Goal: Task Accomplishment & Management: Manage account settings

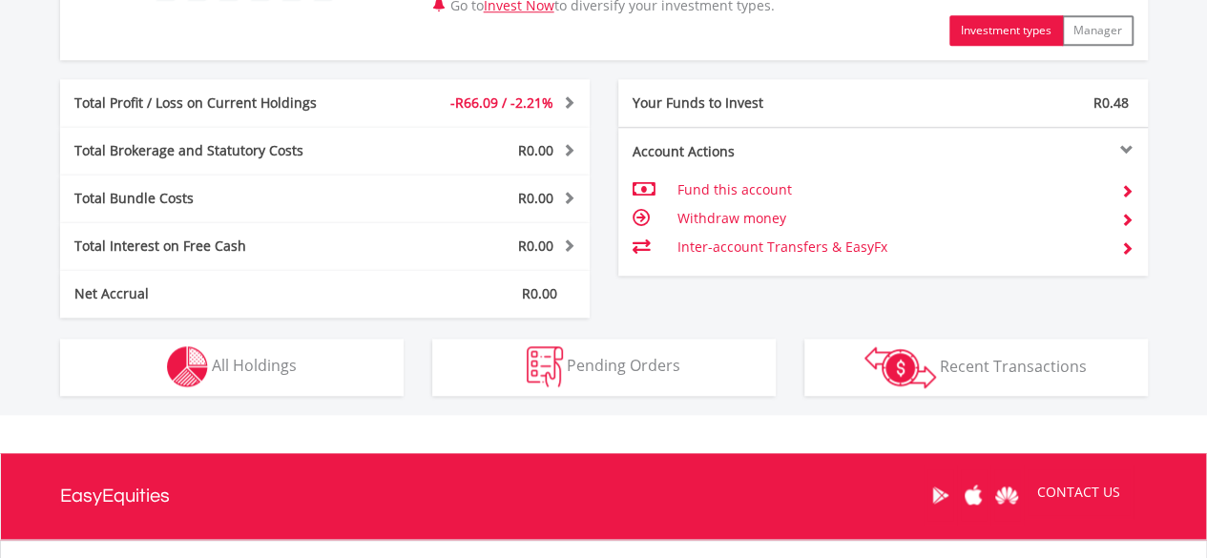
scroll to position [954, 0]
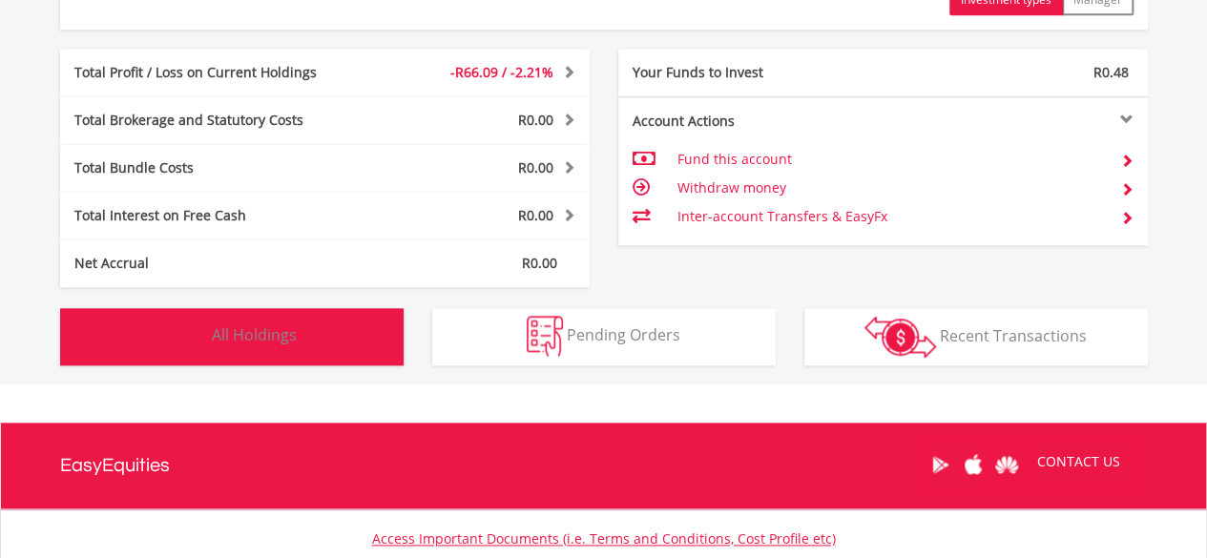
click at [332, 342] on button "Holdings All Holdings" at bounding box center [232, 336] width 344 height 57
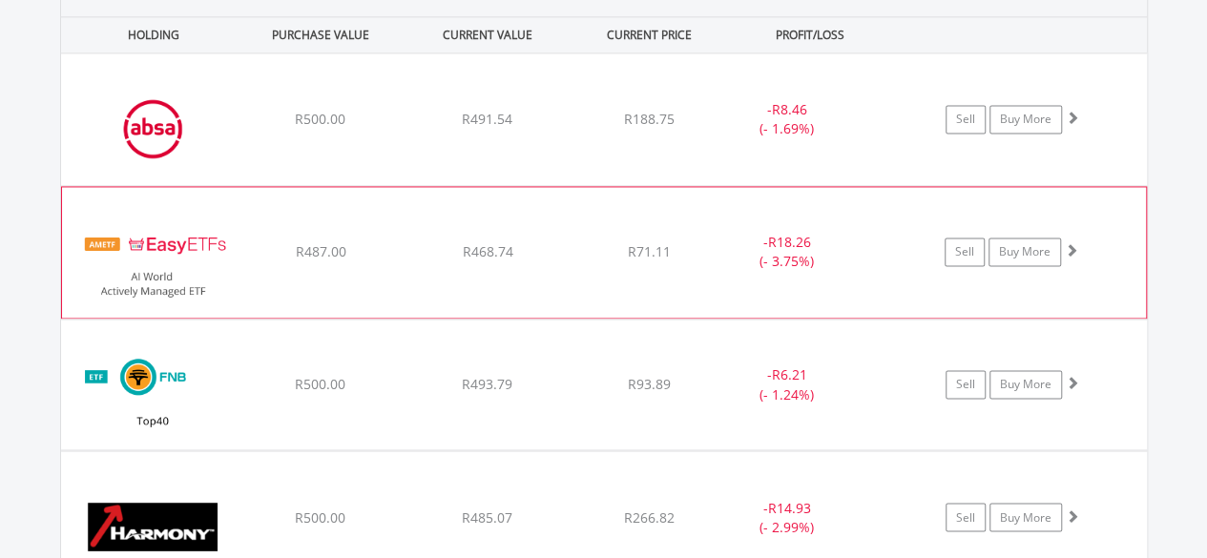
scroll to position [1376, 0]
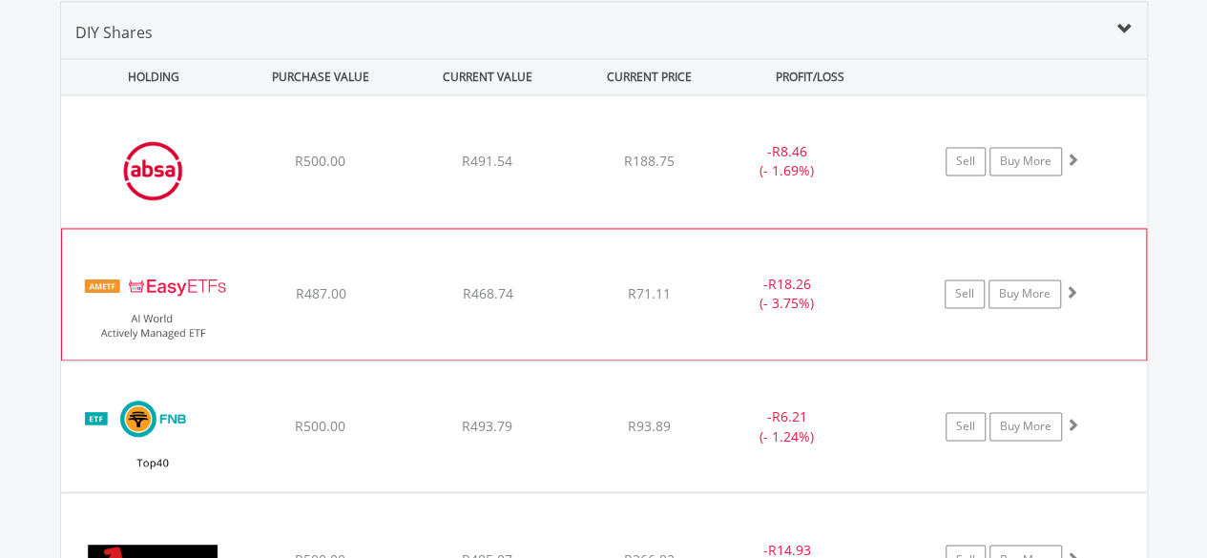
click at [1074, 286] on span at bounding box center [1071, 291] width 13 height 13
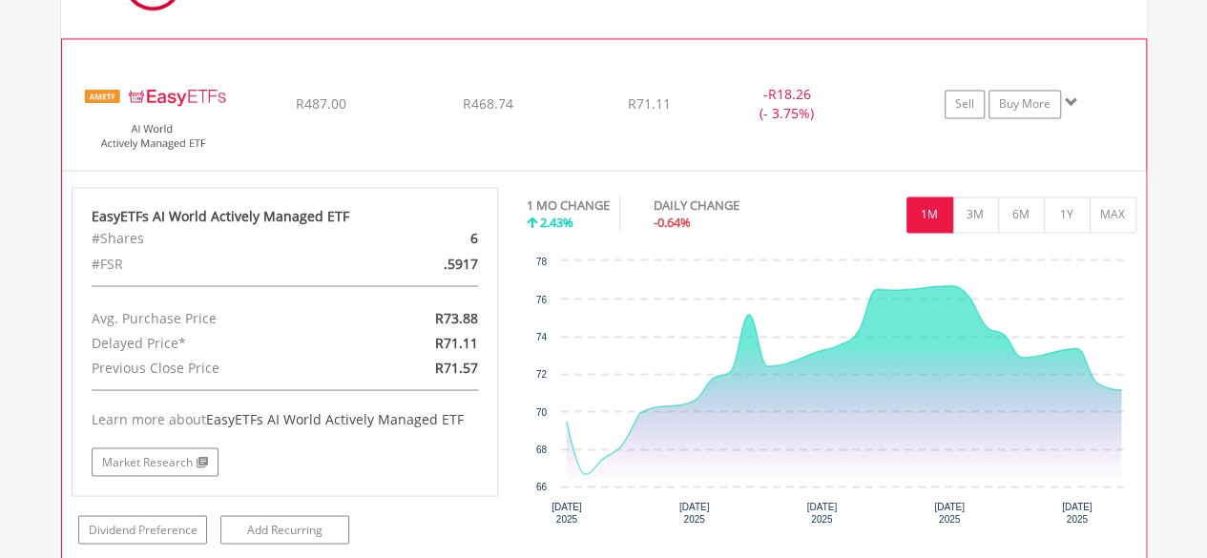
scroll to position [1567, 0]
click at [988, 222] on button "3M" at bounding box center [975, 214] width 47 height 36
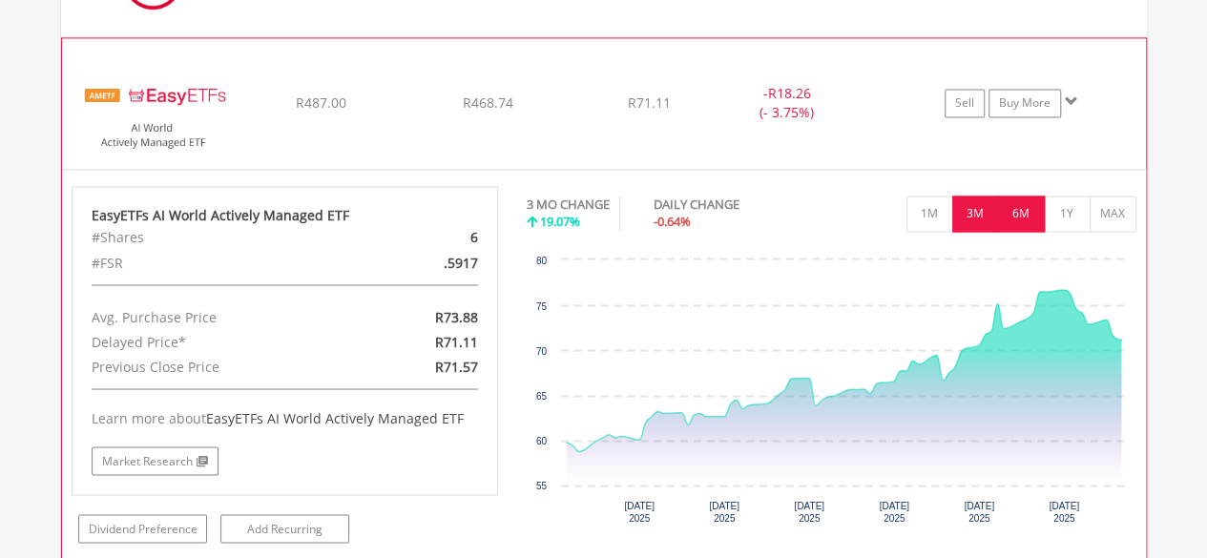
click at [1033, 224] on button "6M" at bounding box center [1021, 214] width 47 height 36
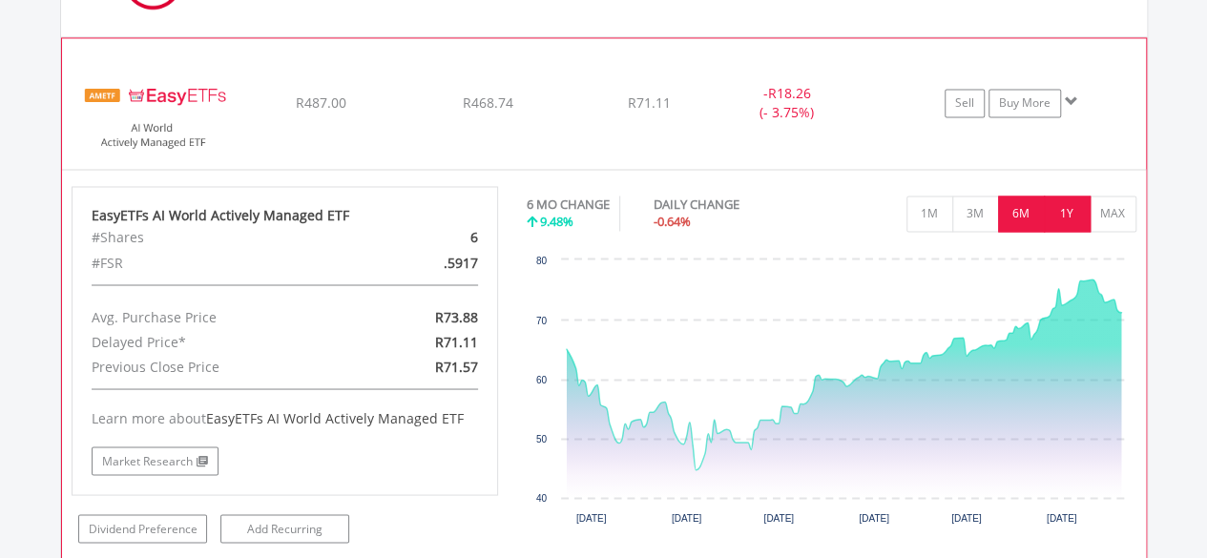
click at [1072, 224] on button "1Y" at bounding box center [1067, 214] width 47 height 36
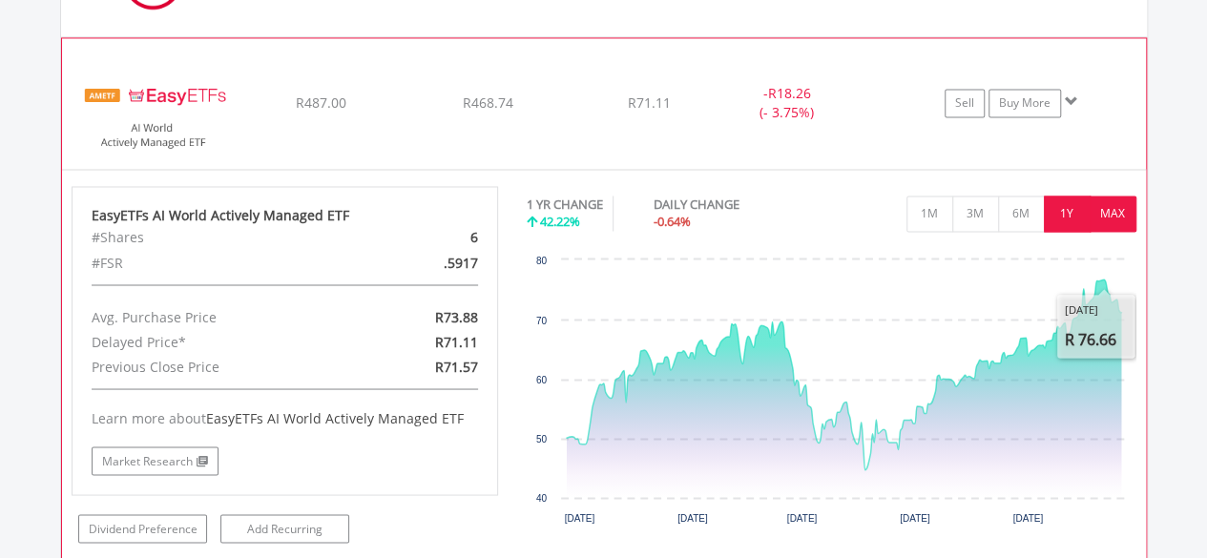
click at [1105, 202] on button "MAX" at bounding box center [1113, 214] width 47 height 36
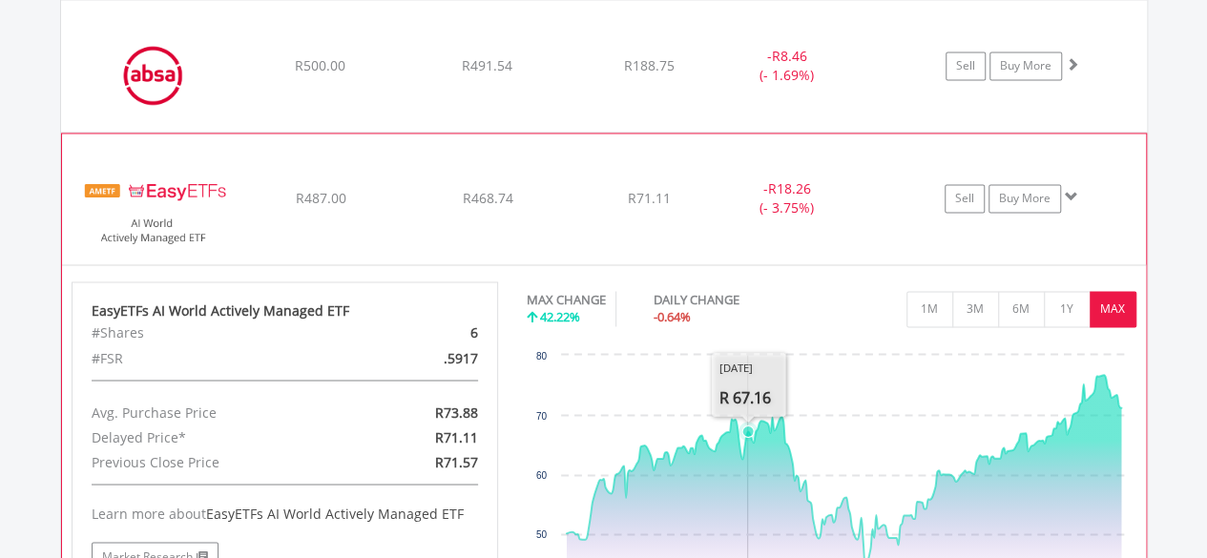
scroll to position [1376, 0]
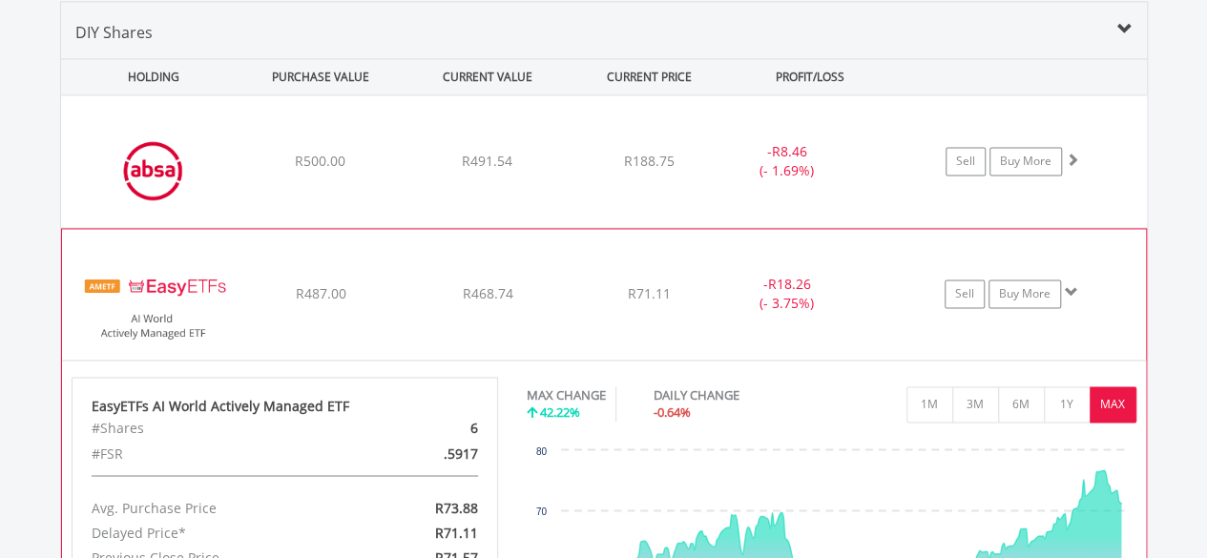
click at [1071, 294] on span at bounding box center [1071, 291] width 13 height 13
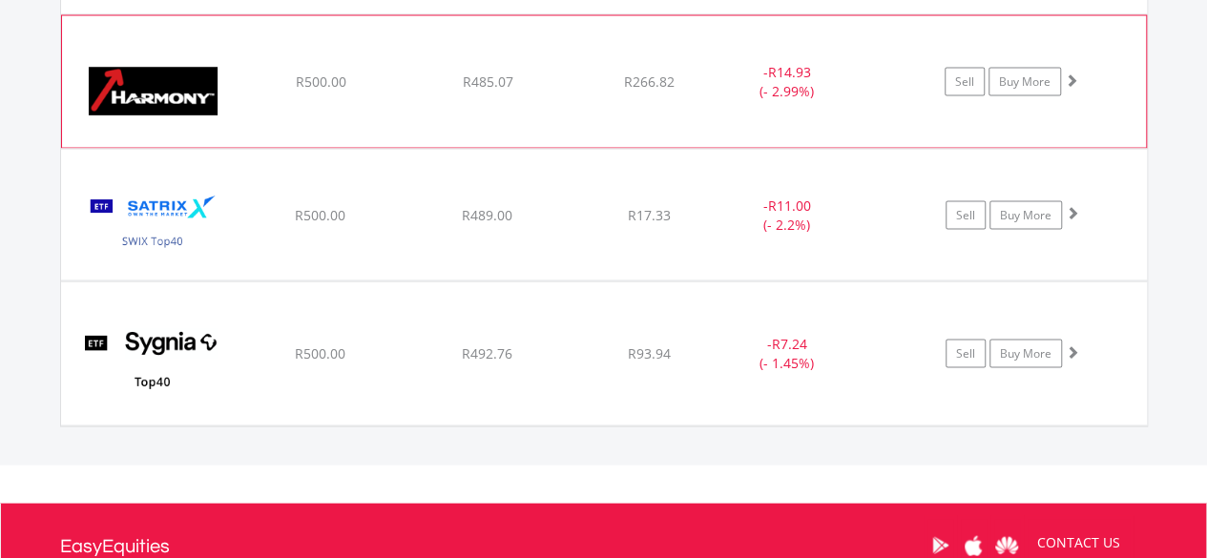
scroll to position [1662, 0]
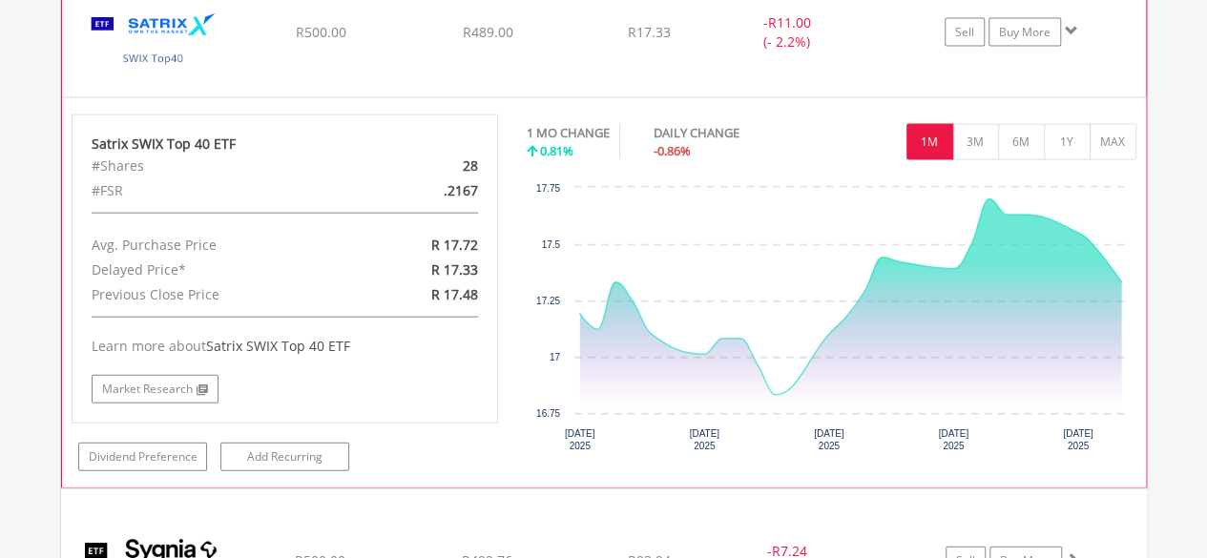
scroll to position [2044, 0]
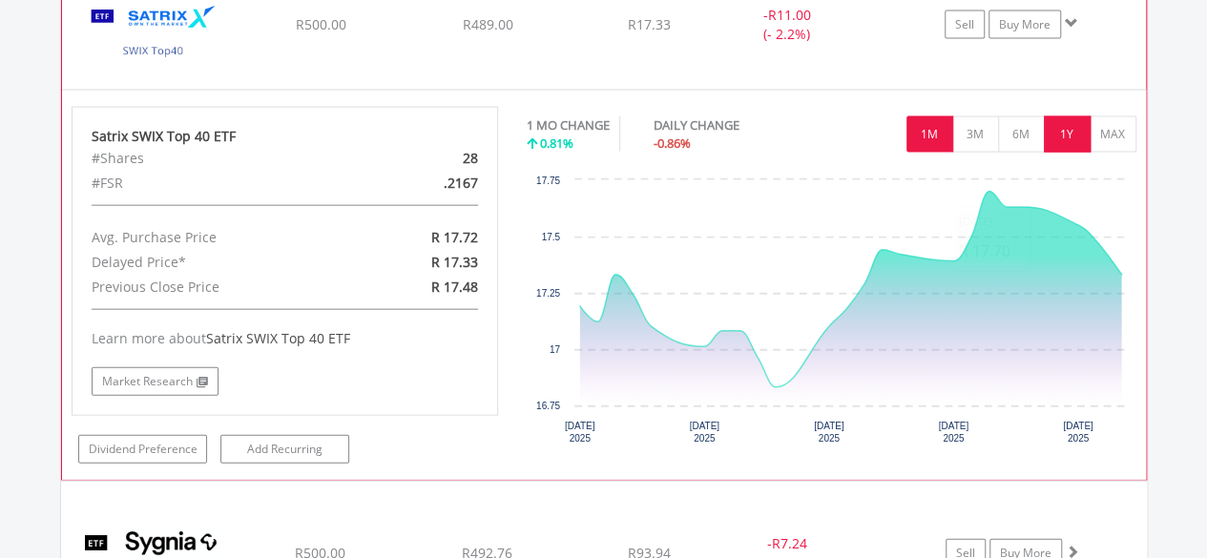
click at [1069, 135] on button "1Y" at bounding box center [1067, 134] width 47 height 36
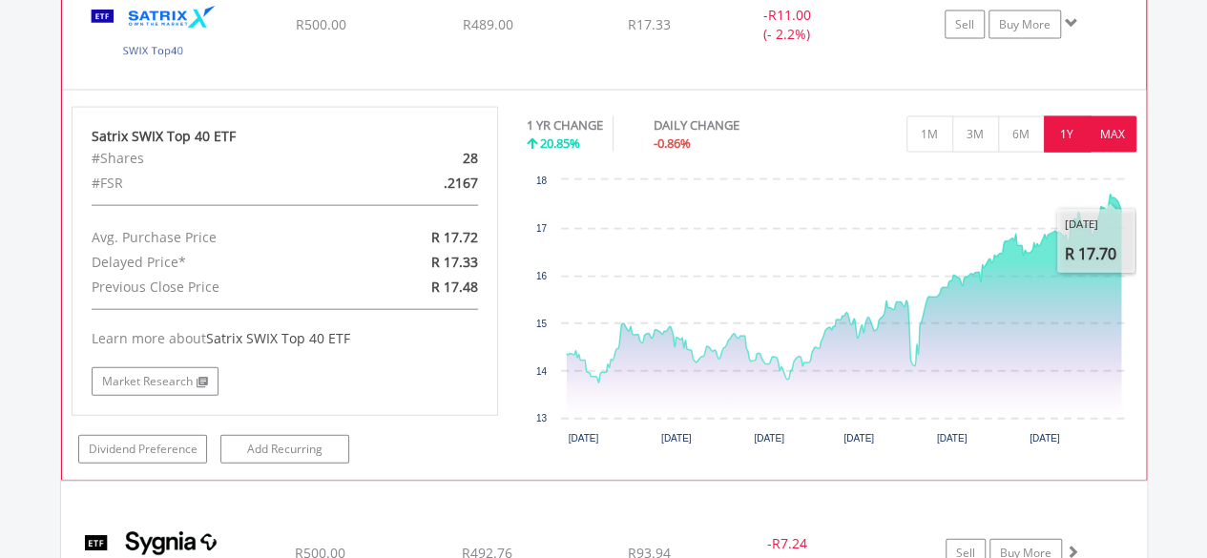
click at [1118, 126] on button "MAX" at bounding box center [1113, 134] width 47 height 36
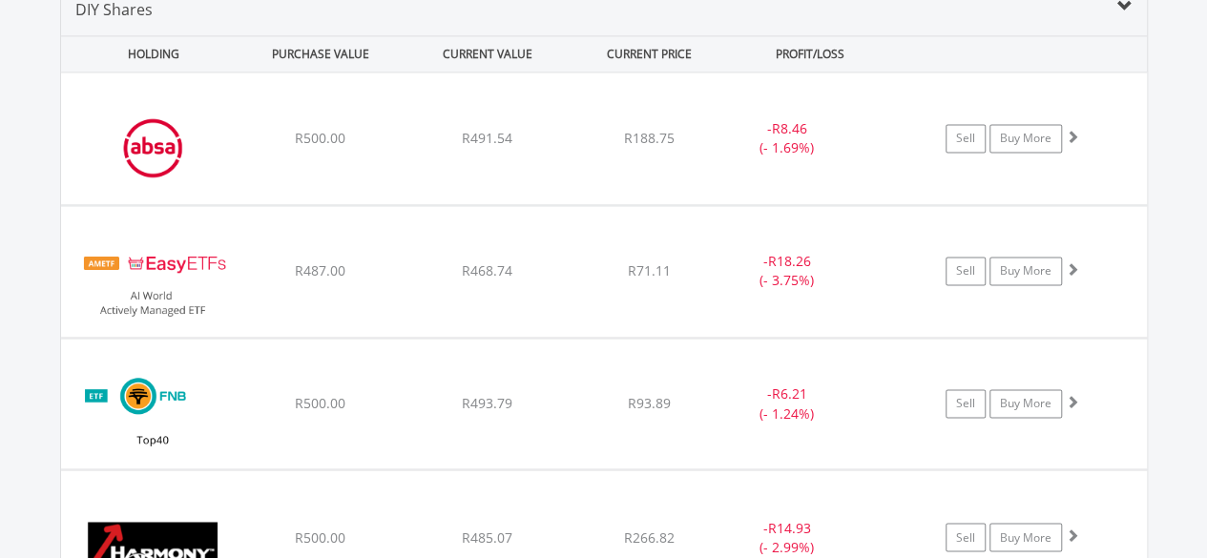
scroll to position [1406, 0]
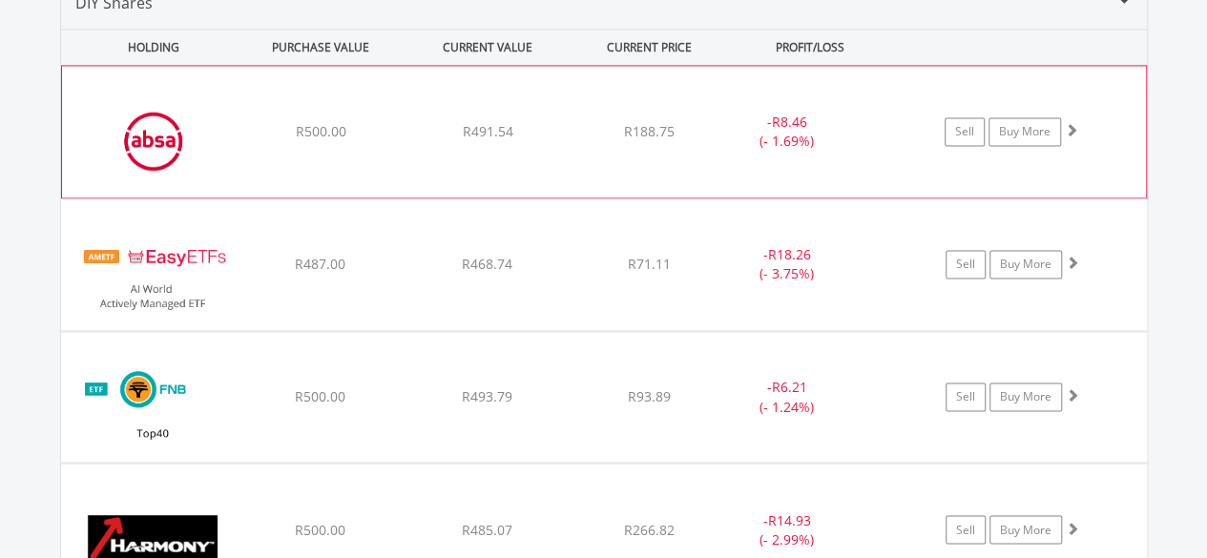
click at [1067, 132] on span at bounding box center [1071, 129] width 13 height 13
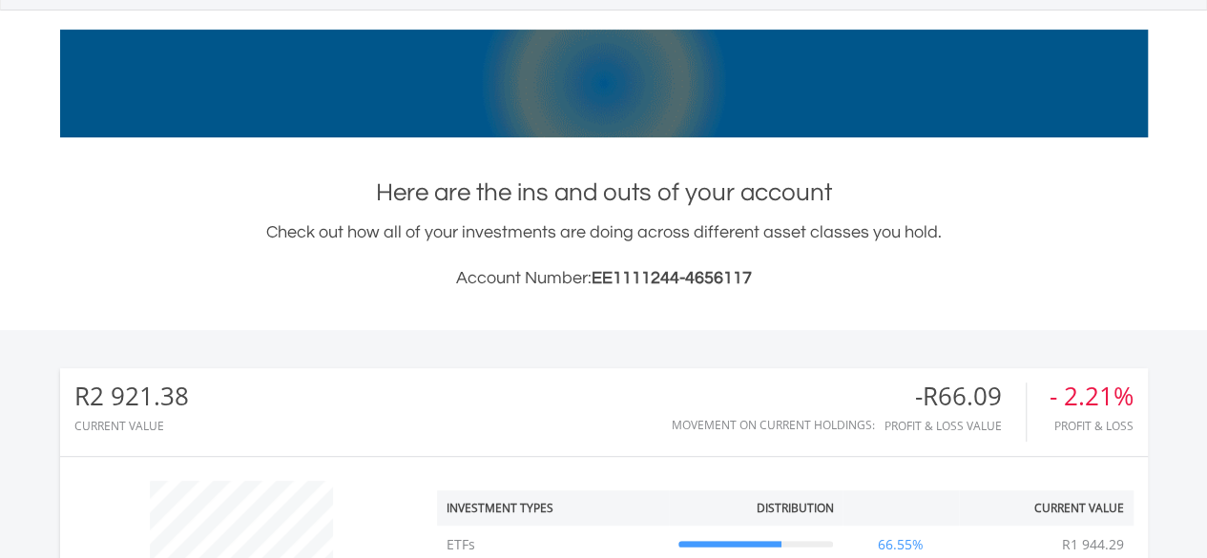
scroll to position [0, 0]
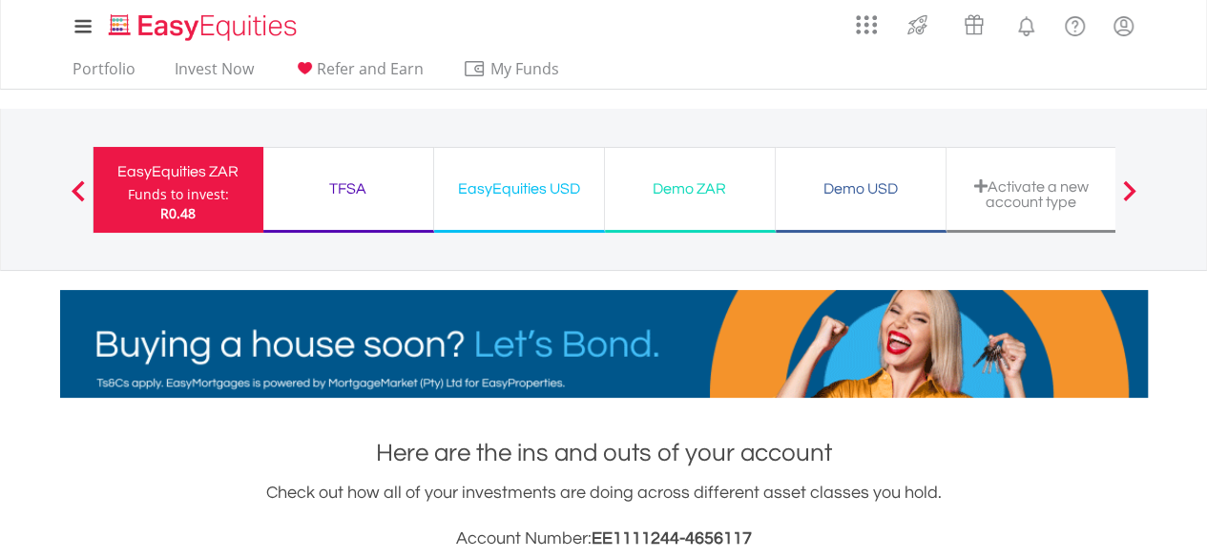
click at [721, 203] on div "Demo ZAR Funds to invest: R0.48" at bounding box center [690, 190] width 171 height 86
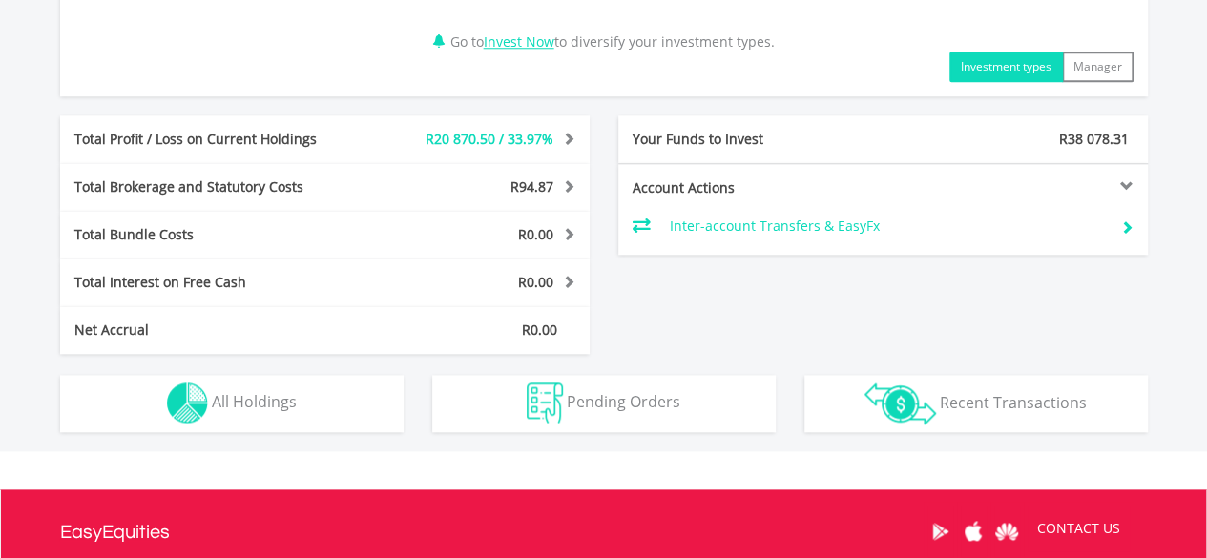
scroll to position [1050, 0]
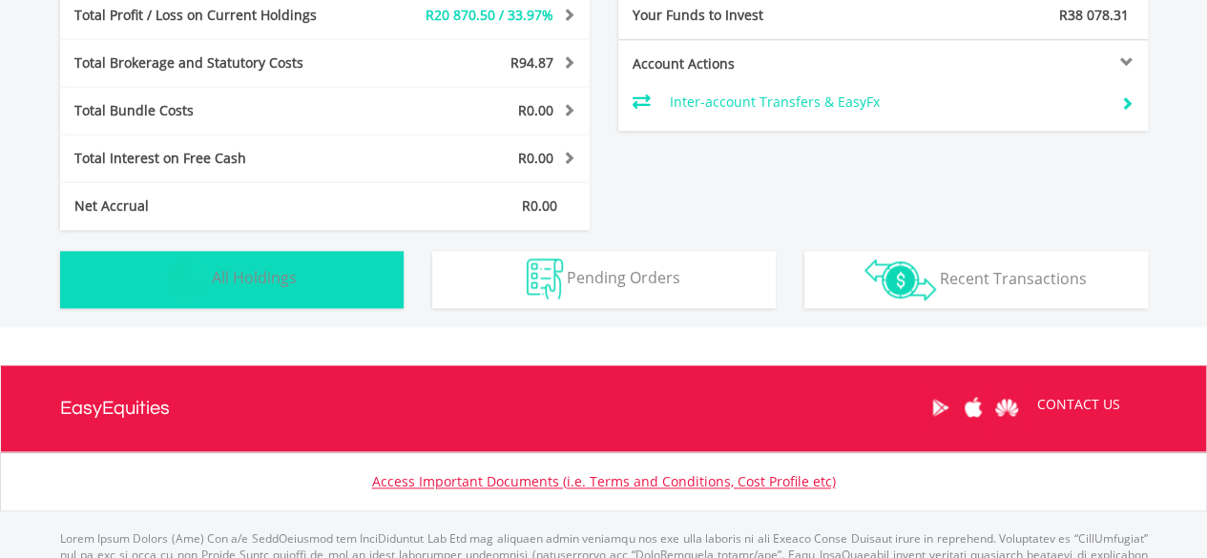
click at [303, 282] on button "Holdings All Holdings" at bounding box center [232, 279] width 344 height 57
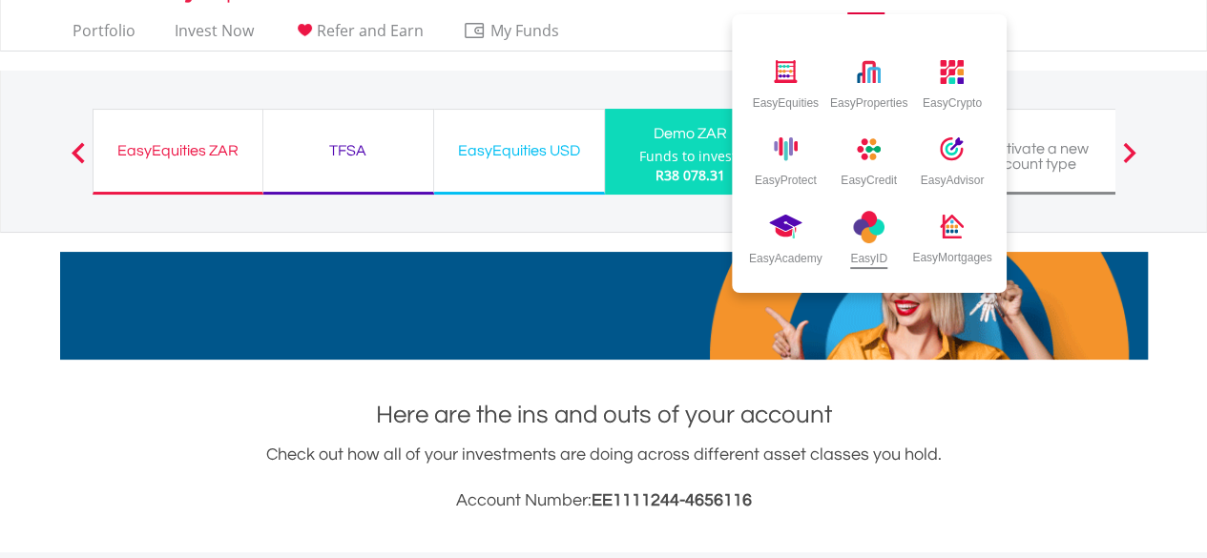
scroll to position [0, 0]
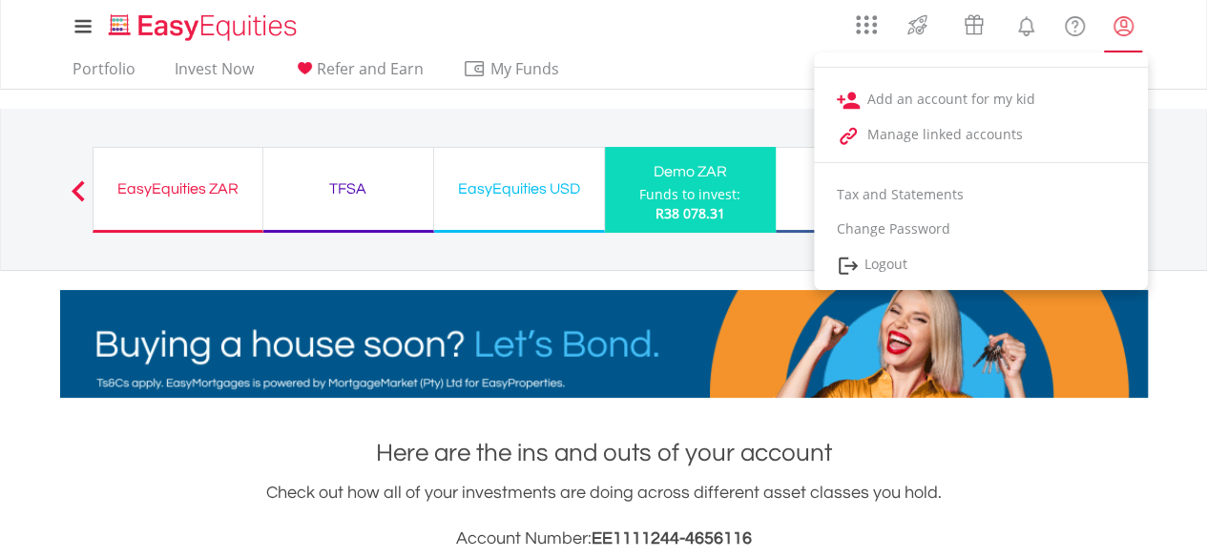
click at [1128, 30] on lord-icon "My Profile" at bounding box center [1124, 26] width 24 height 24
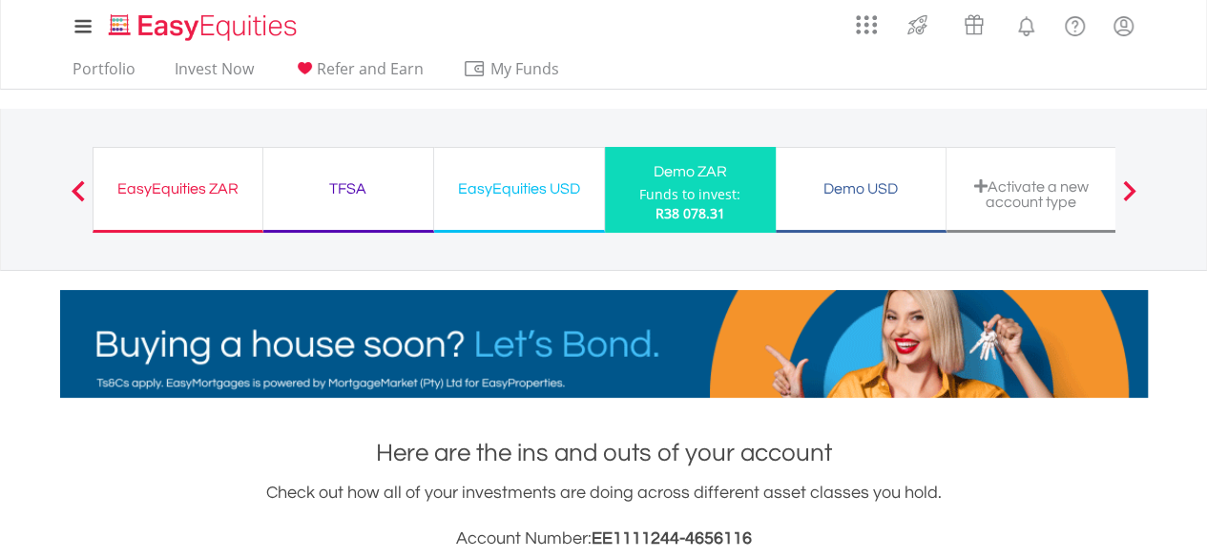
click at [197, 188] on div "EasyEquities ZAR" at bounding box center [178, 189] width 146 height 27
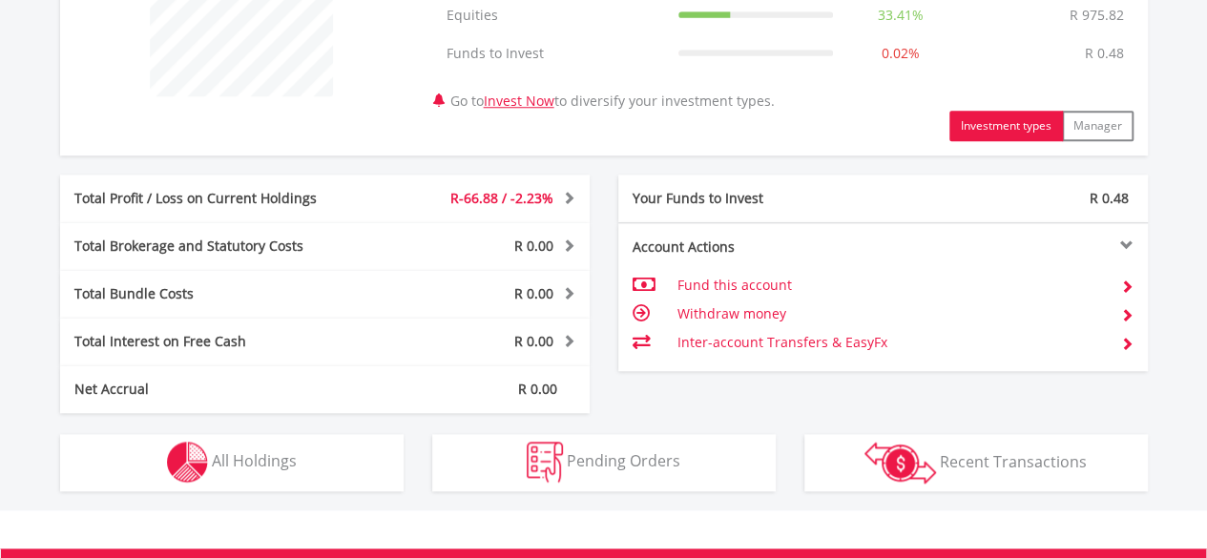
scroll to position [954, 0]
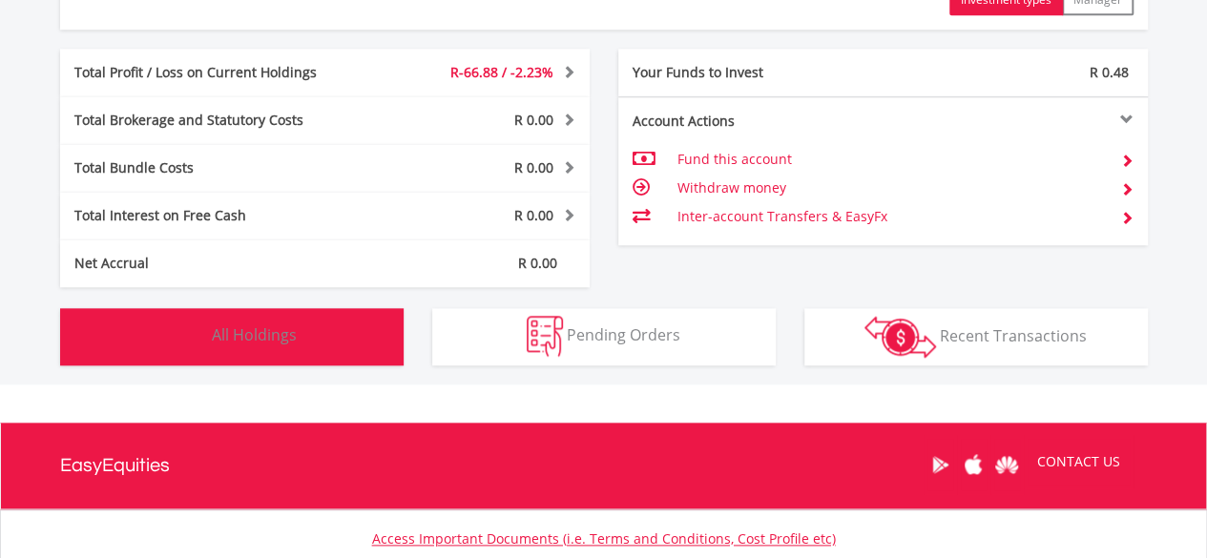
click at [282, 345] on button "Holdings All Holdings" at bounding box center [232, 336] width 344 height 57
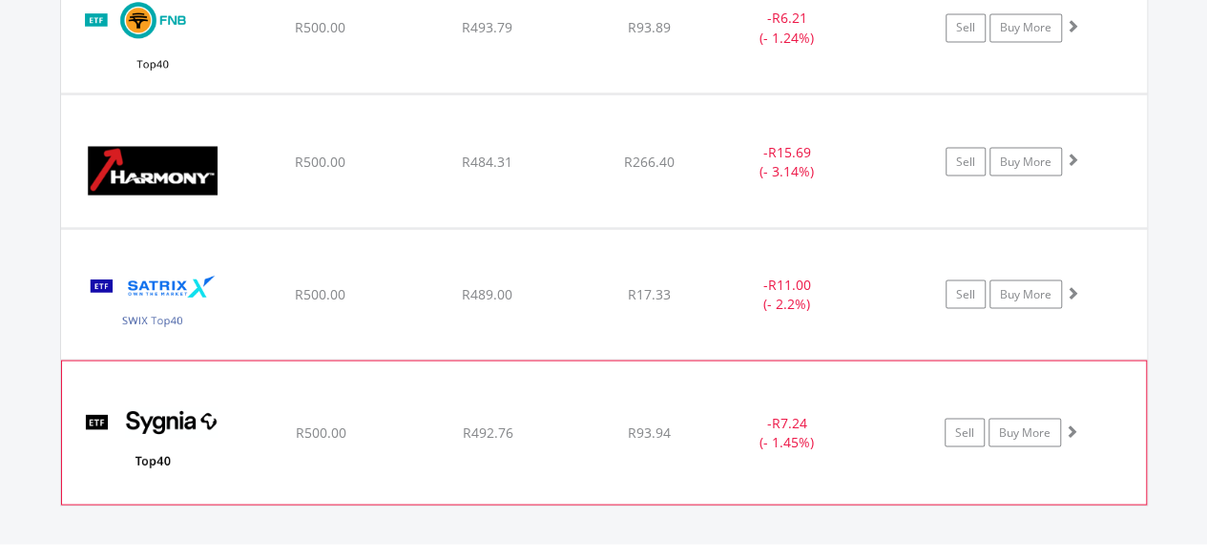
scroll to position [1758, 0]
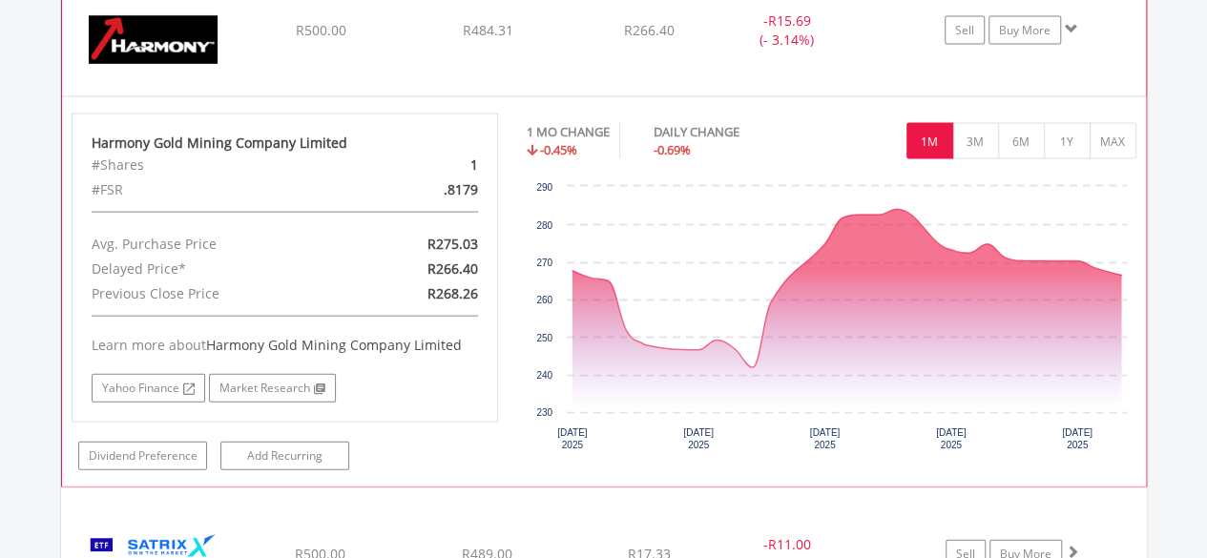
scroll to position [1949, 0]
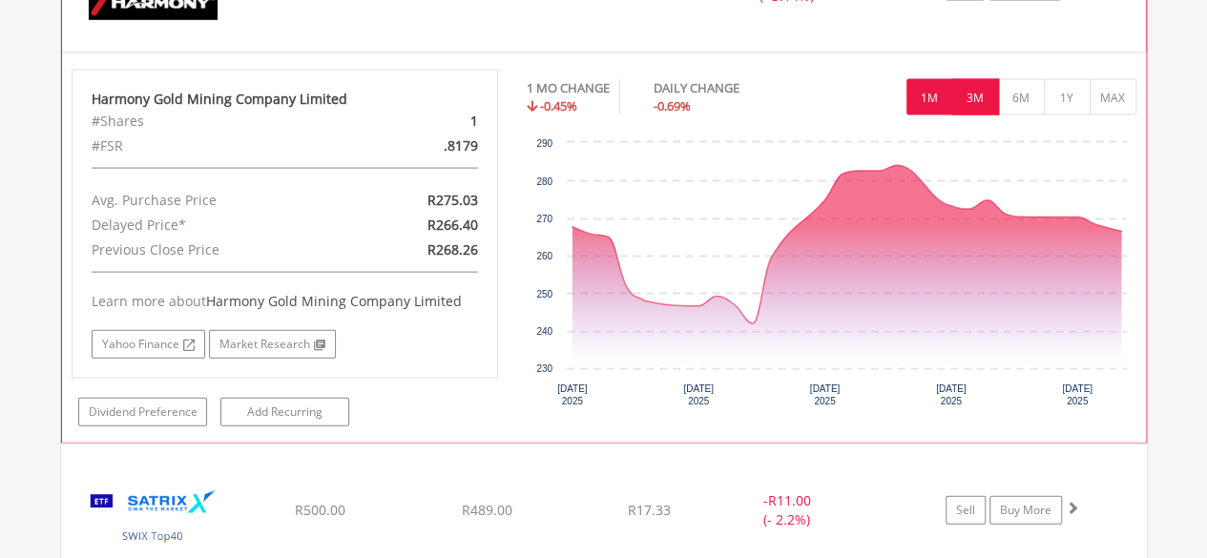
click at [977, 83] on button "3M" at bounding box center [975, 97] width 47 height 36
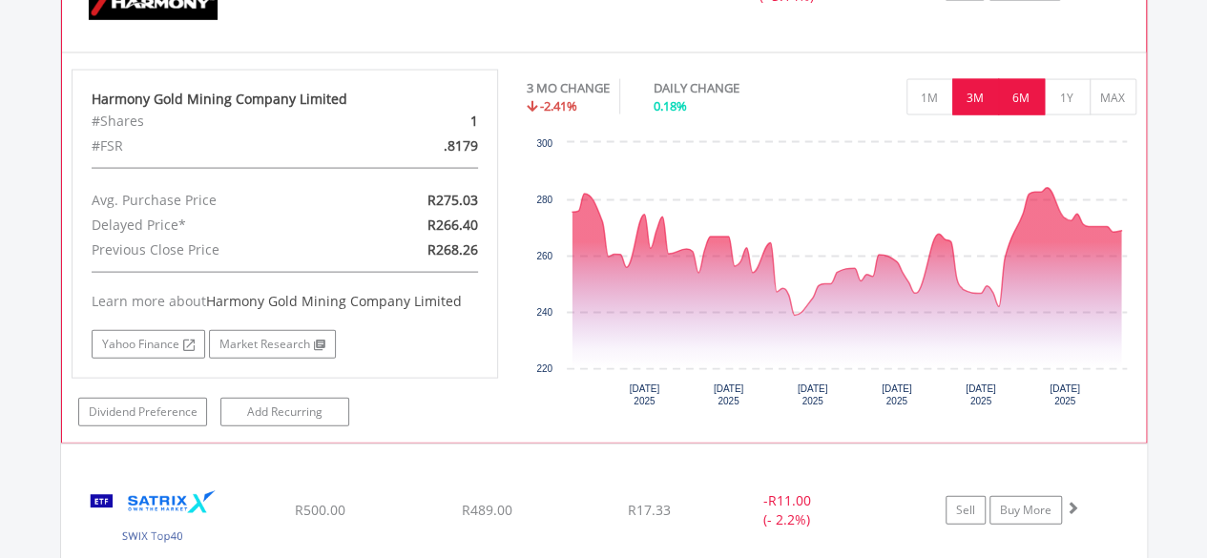
click at [1029, 94] on button "6M" at bounding box center [1021, 97] width 47 height 36
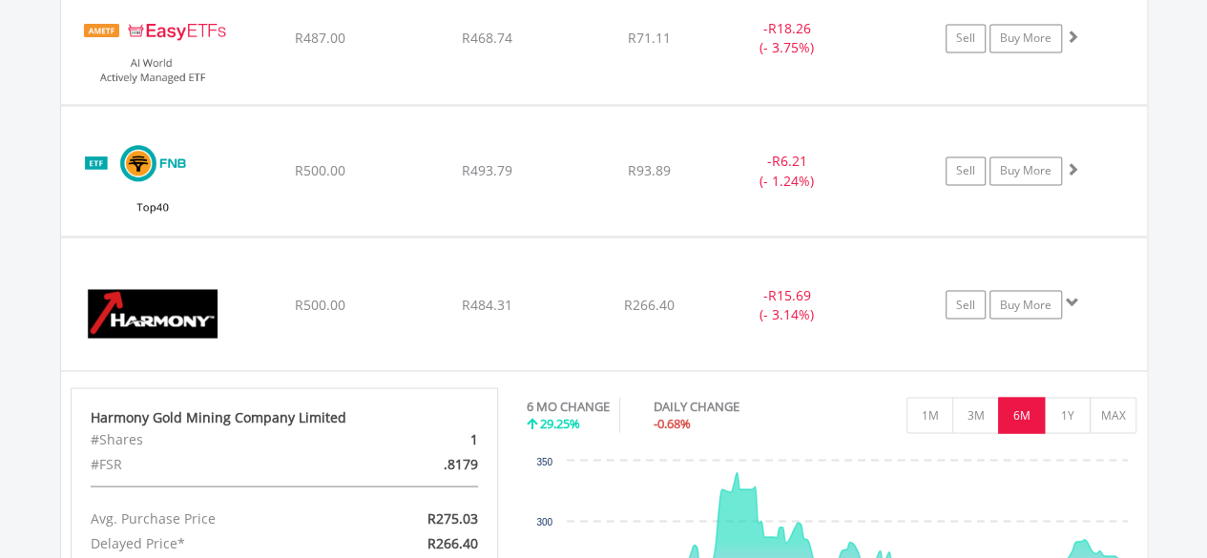
scroll to position [1662, 0]
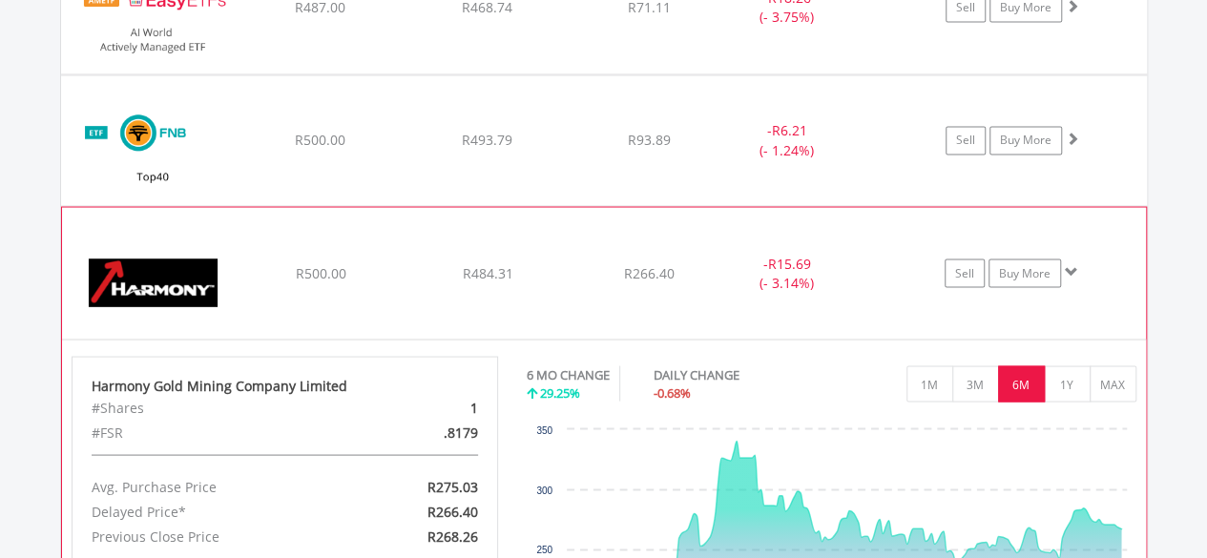
click at [1075, 268] on span at bounding box center [1071, 270] width 13 height 13
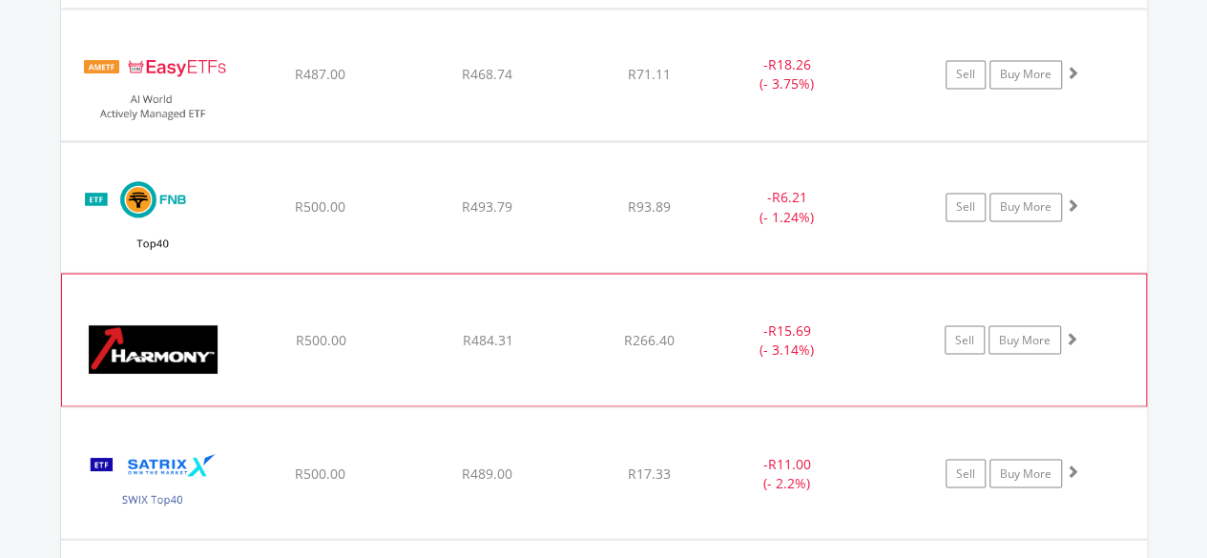
scroll to position [1567, 0]
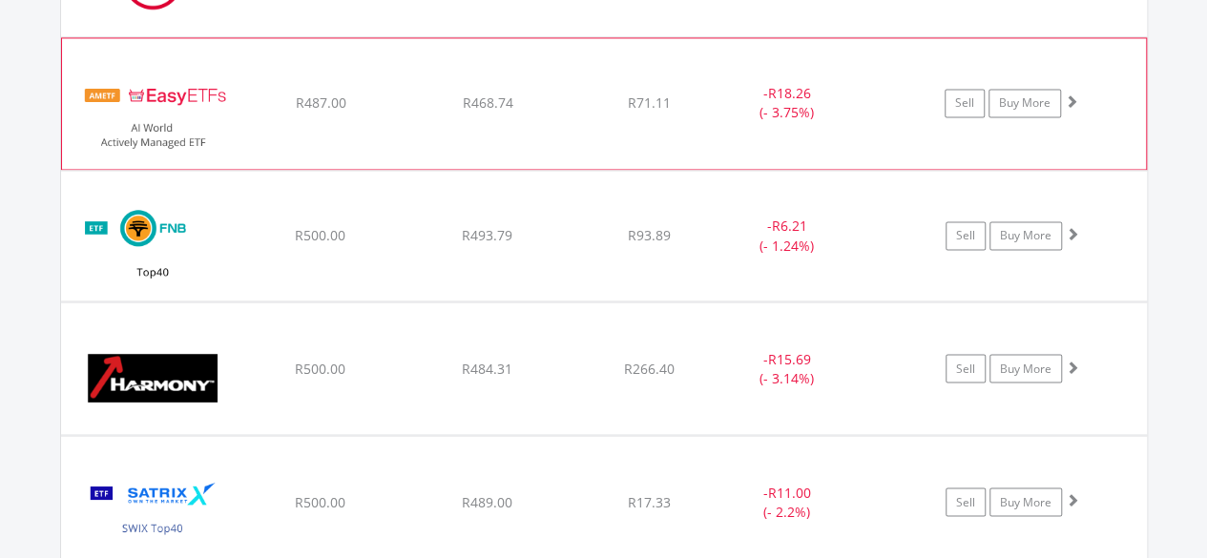
click at [1074, 100] on span at bounding box center [1071, 100] width 13 height 13
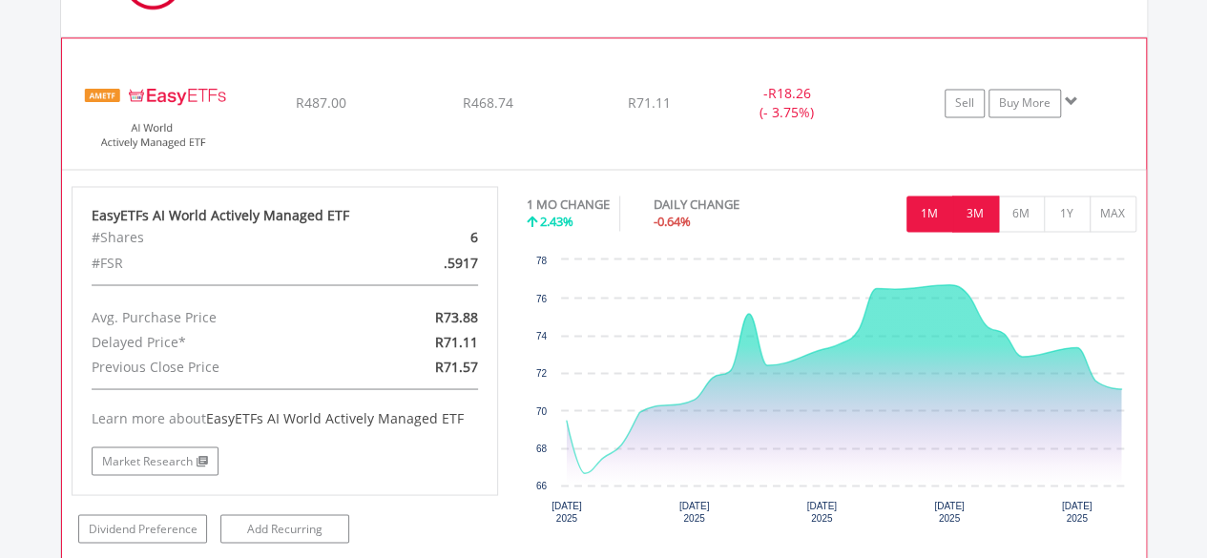
click at [990, 213] on button "3M" at bounding box center [975, 214] width 47 height 36
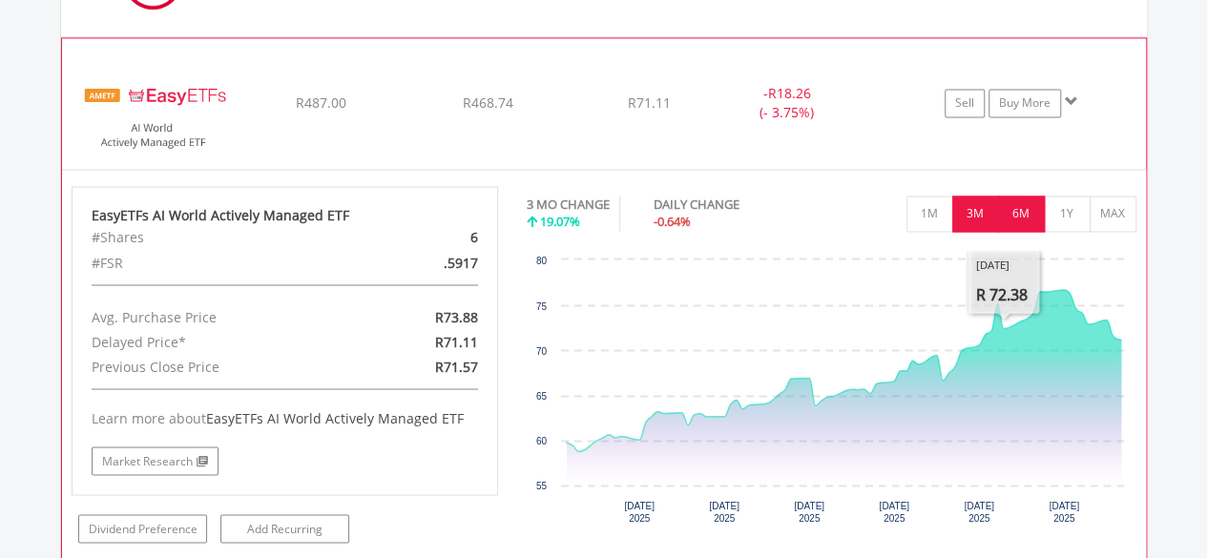
click at [1030, 211] on button "6M" at bounding box center [1021, 214] width 47 height 36
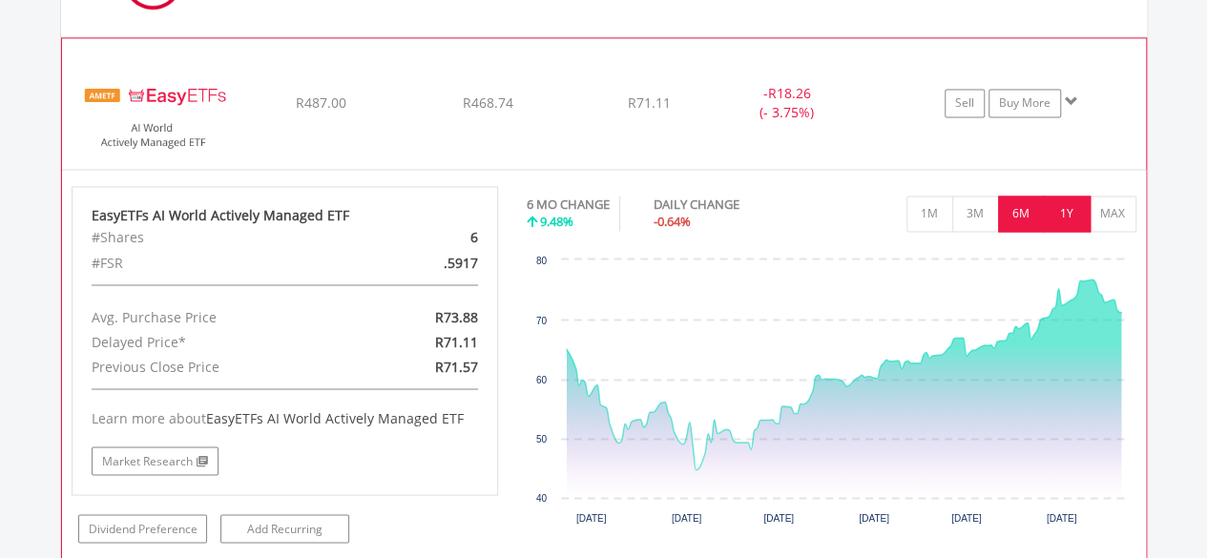
click at [1057, 212] on button "1Y" at bounding box center [1067, 214] width 47 height 36
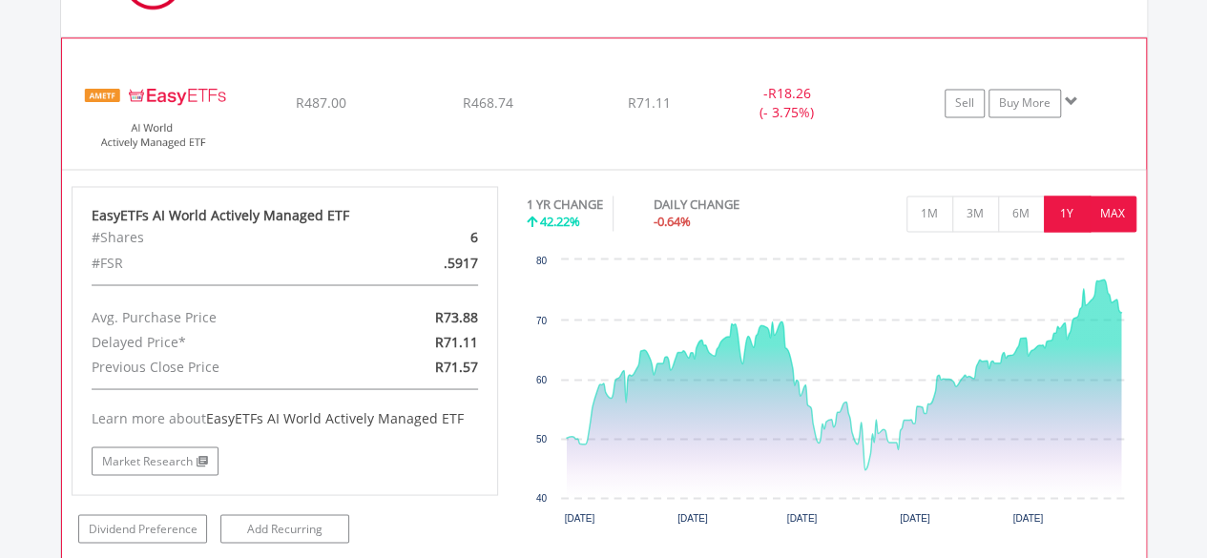
click at [1104, 209] on button "MAX" at bounding box center [1113, 214] width 47 height 36
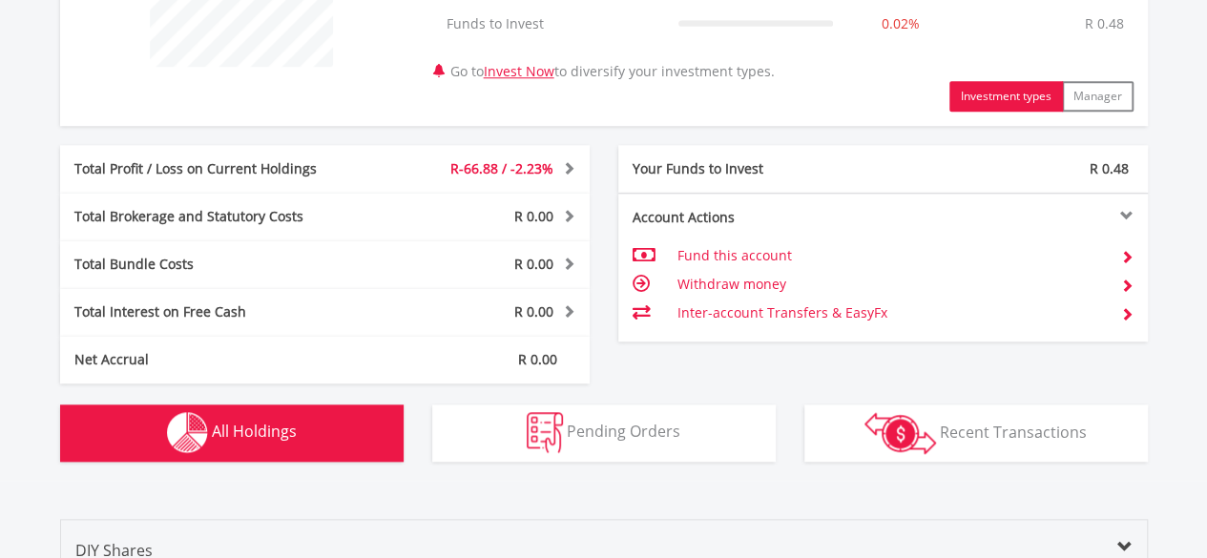
scroll to position [859, 0]
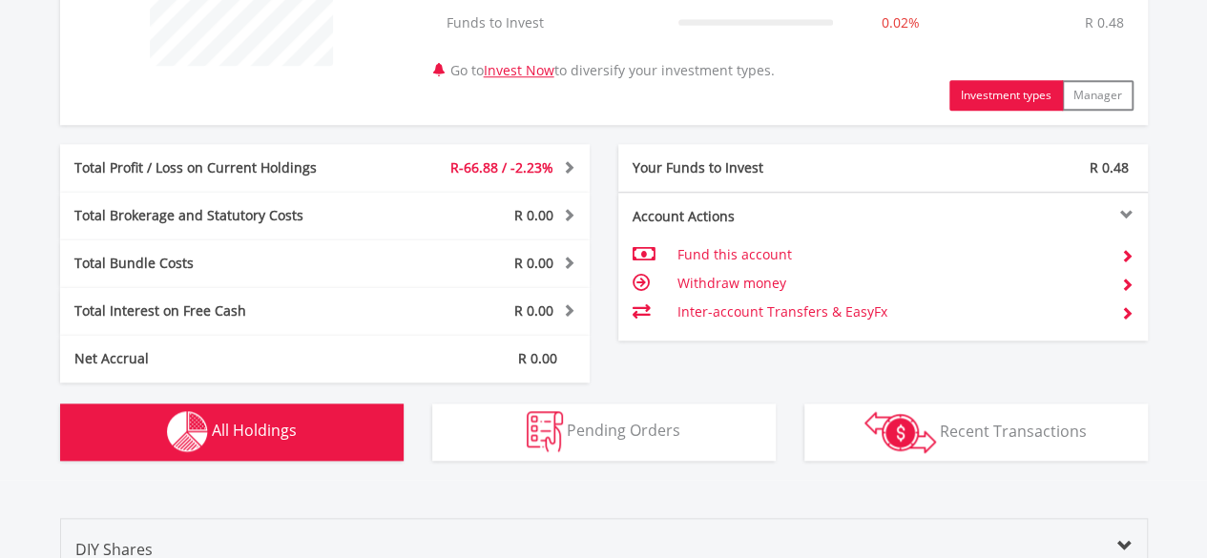
click at [744, 275] on td "Withdraw money" at bounding box center [891, 283] width 428 height 29
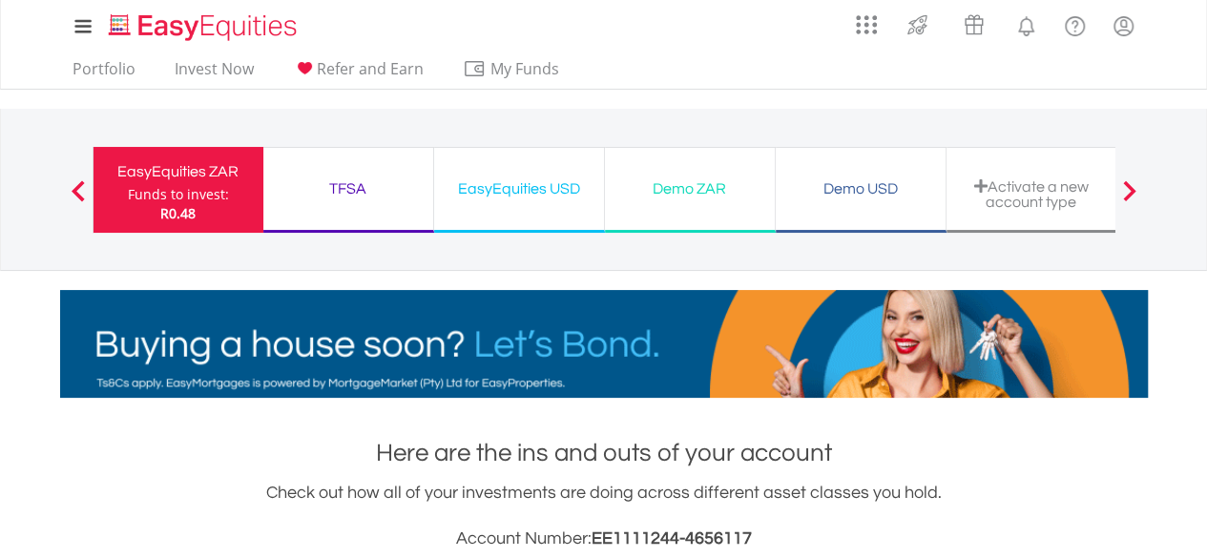
click at [731, 212] on div "Demo ZAR Funds to invest: R0.48" at bounding box center [690, 190] width 171 height 86
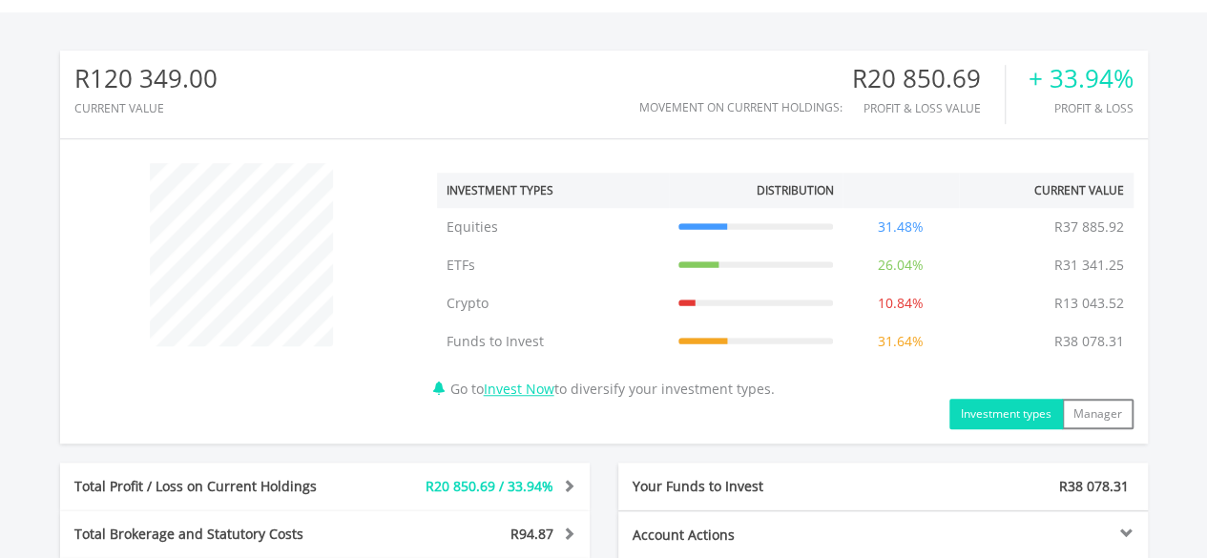
scroll to position [462, 0]
